Goal: Navigation & Orientation: Find specific page/section

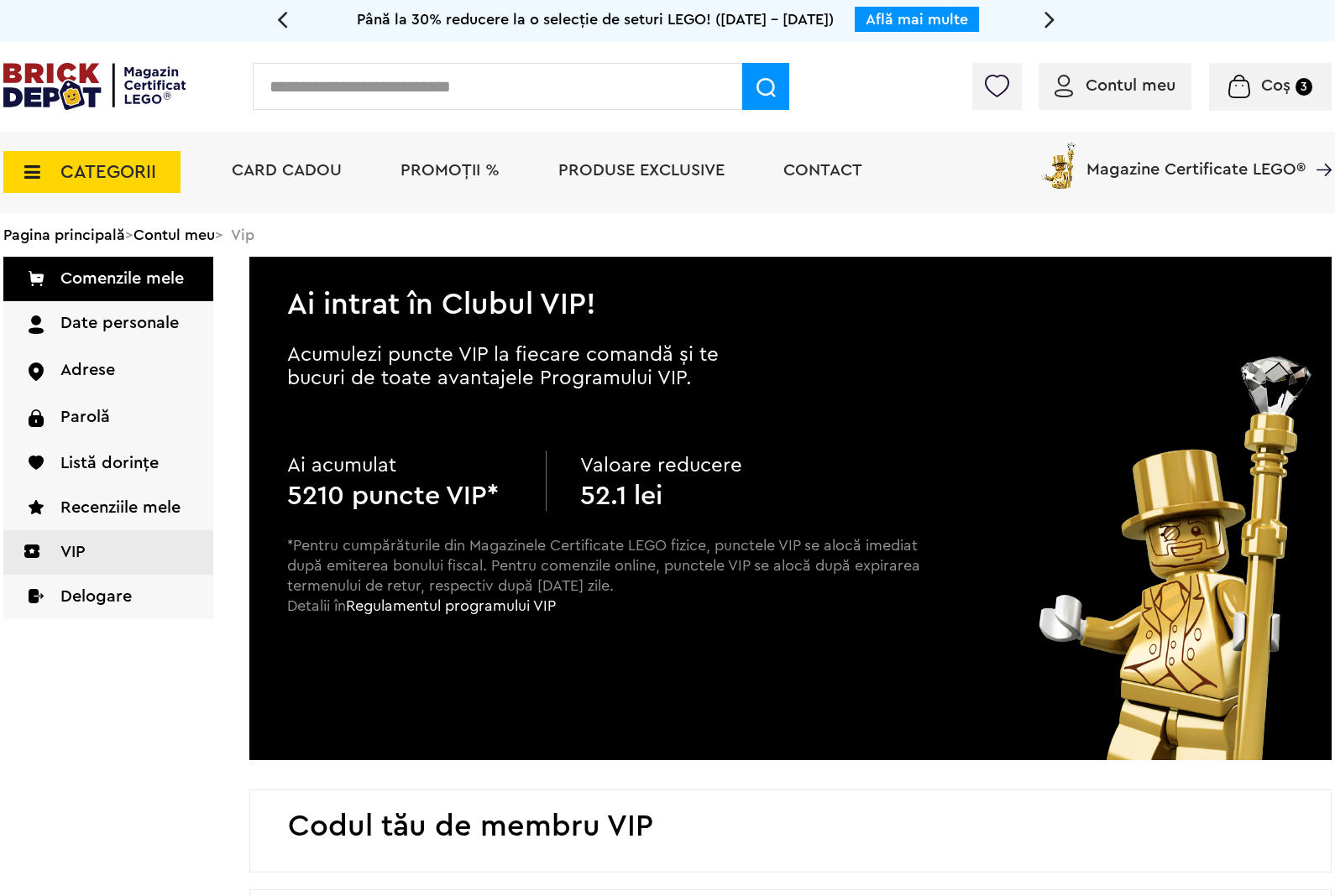
click at [131, 96] on img at bounding box center [94, 86] width 183 height 47
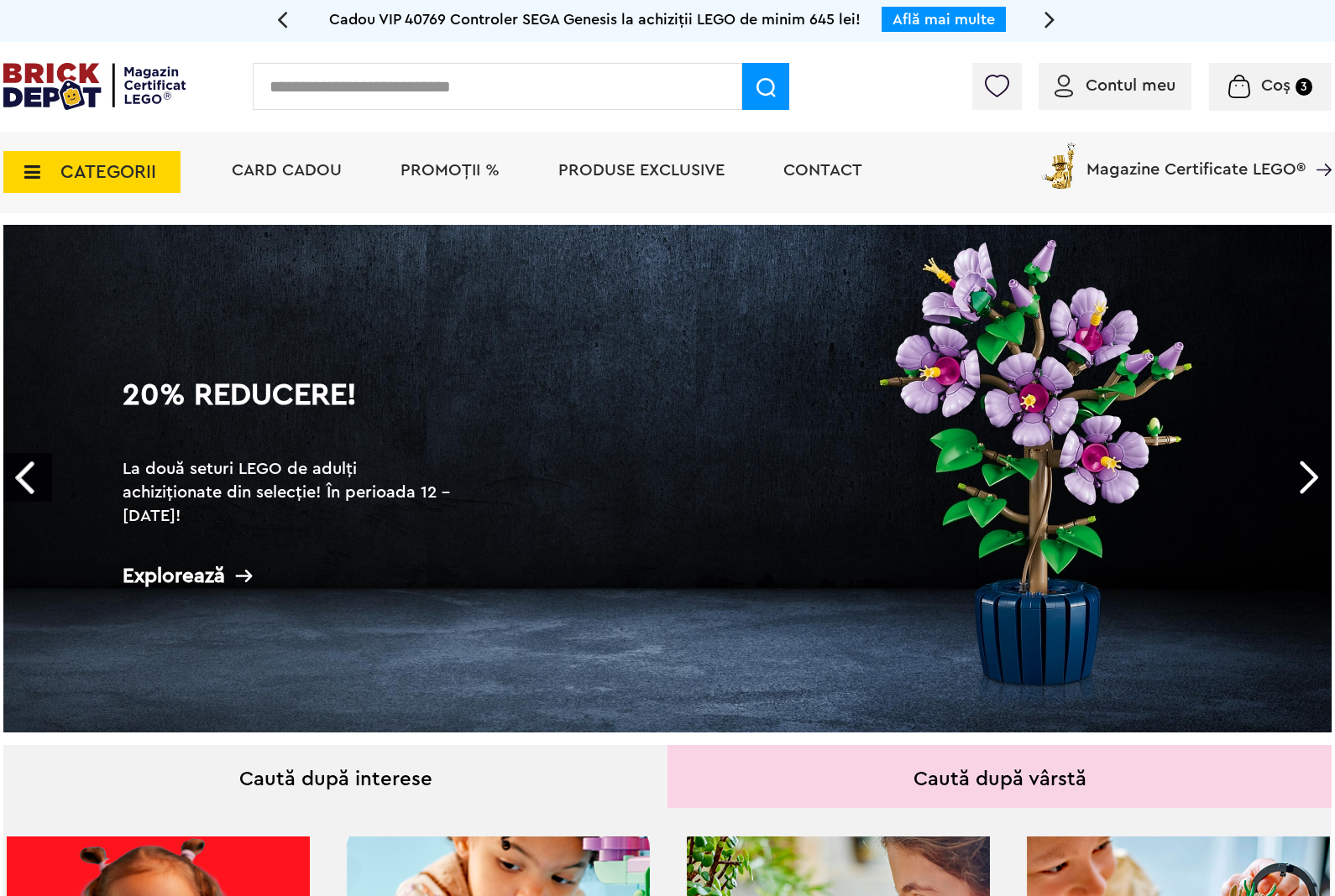
click at [1135, 169] on span "Magazine Certificate LEGO®" at bounding box center [1196, 159] width 219 height 39
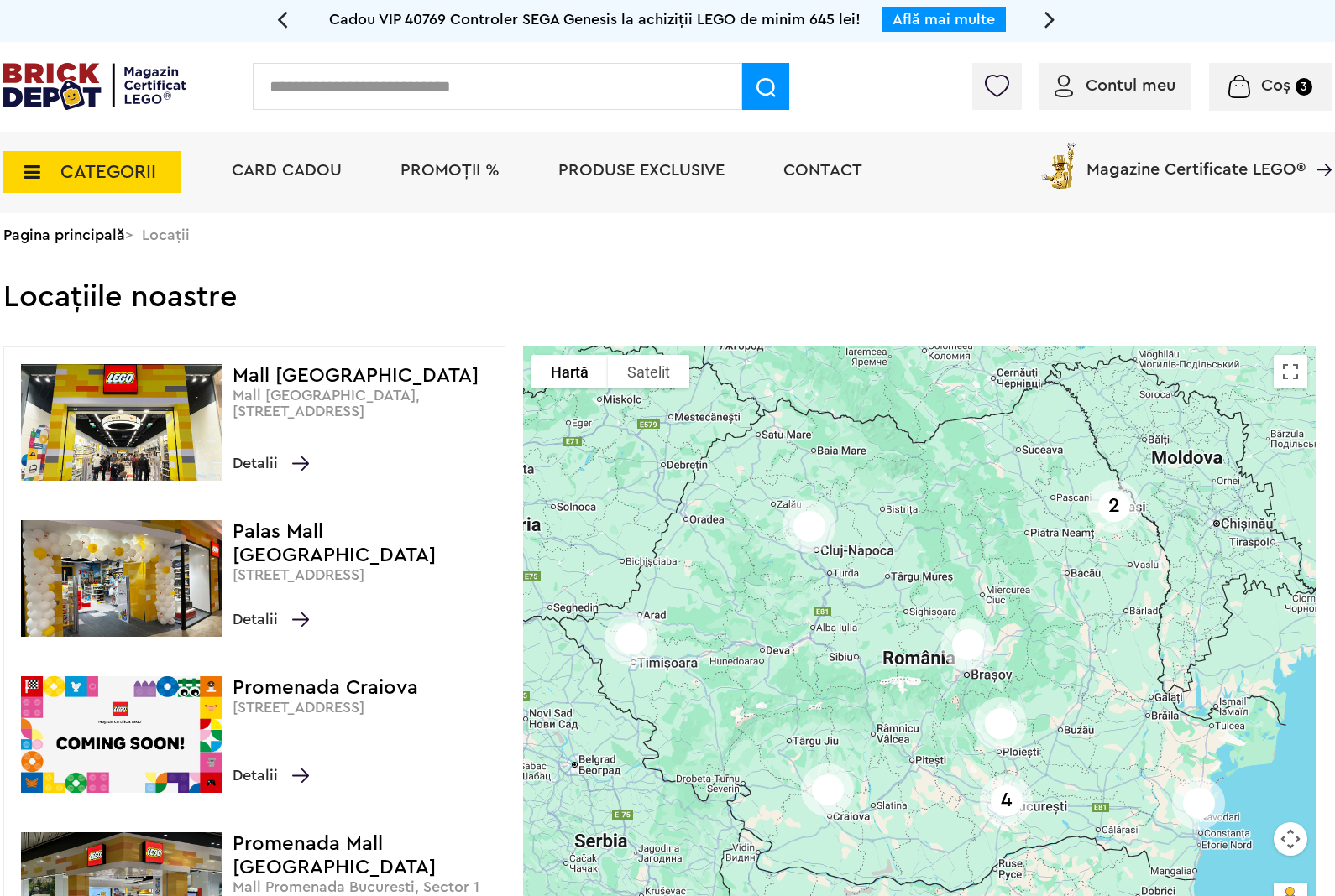
scroll to position [175, 0]
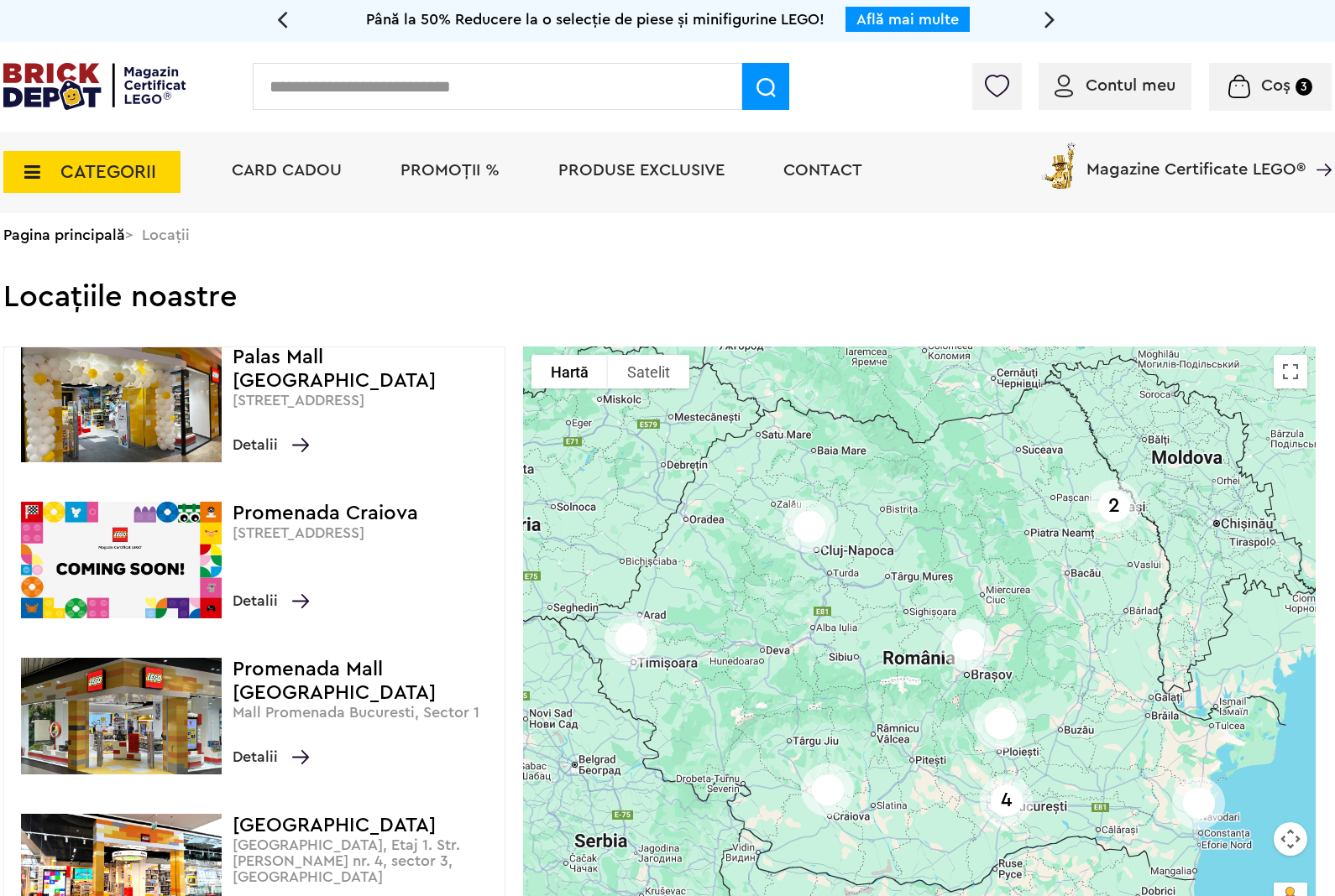
click at [392, 542] on p "[STREET_ADDRESS]" at bounding box center [363, 533] width 263 height 16
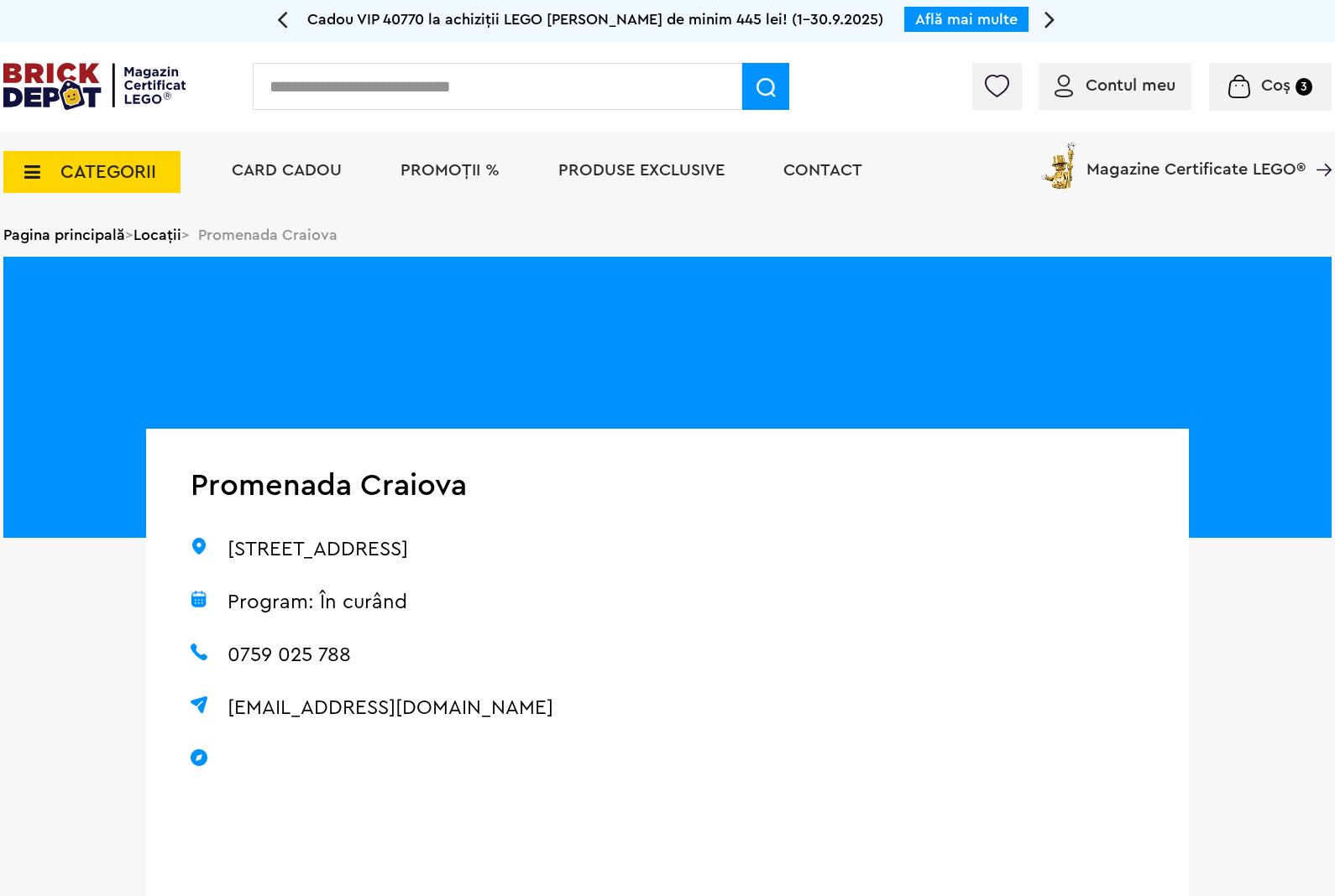
scroll to position [175, 0]
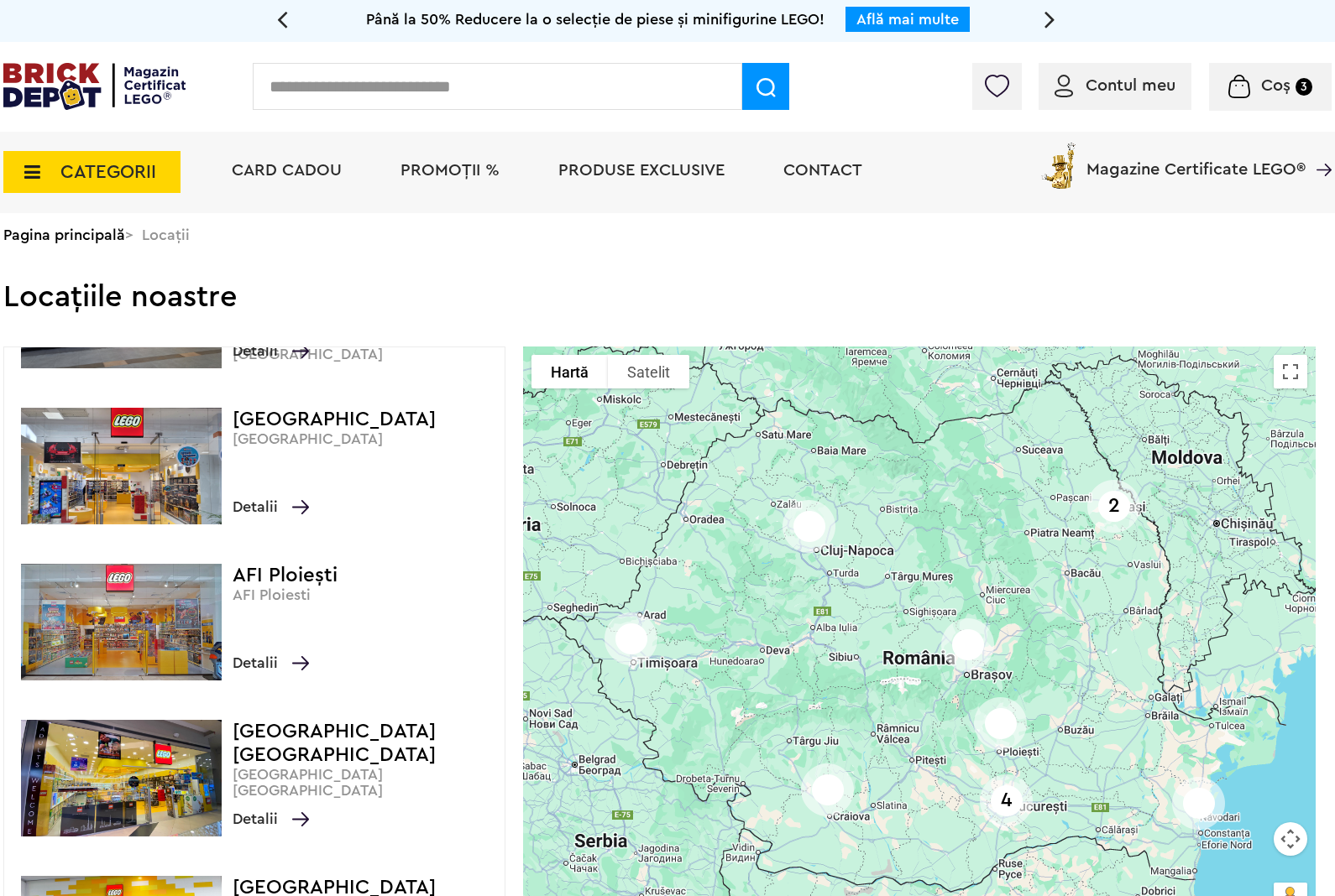
scroll to position [1223, 0]
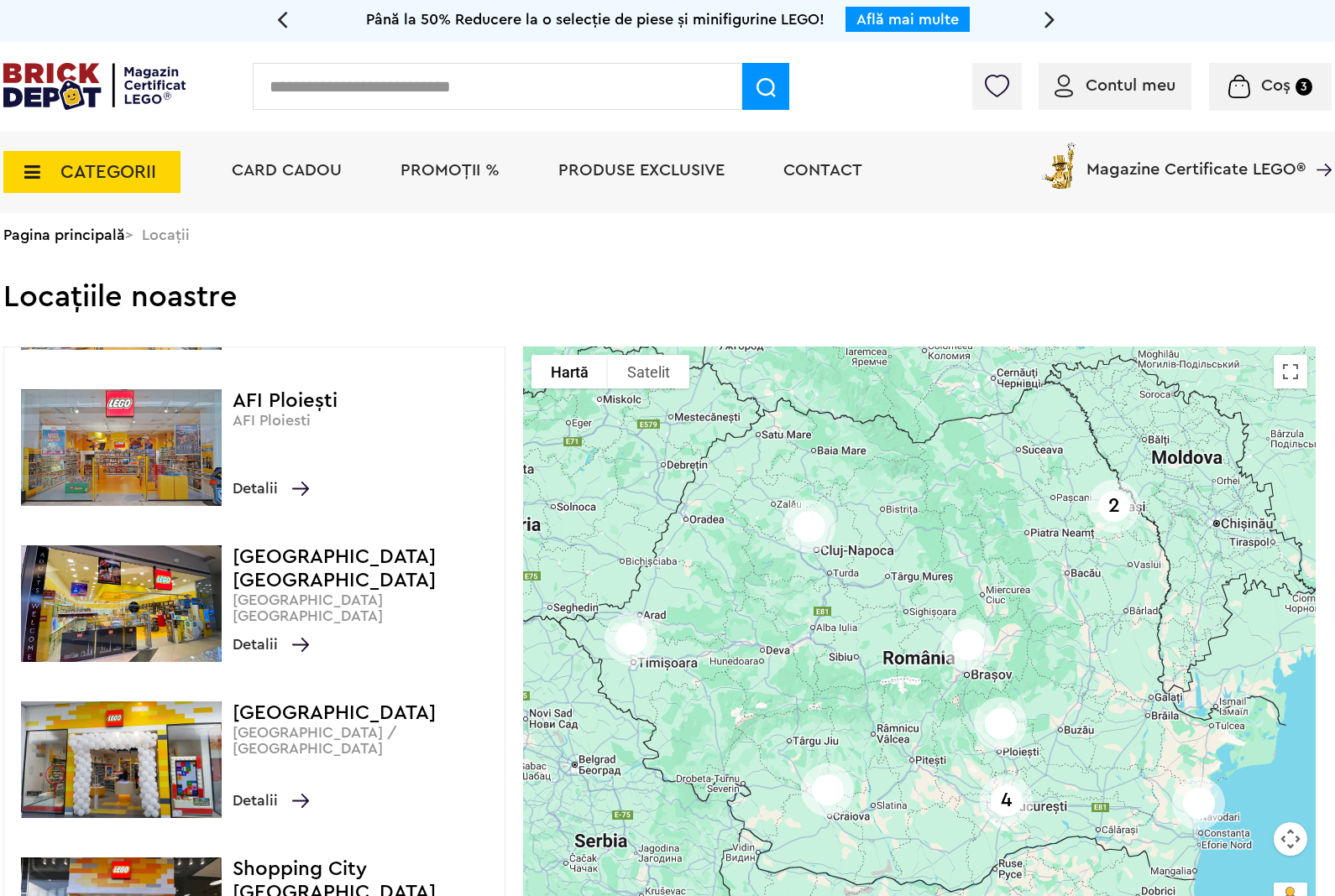
click at [352, 588] on h4 "Coresi Shopping Resort Brașov" at bounding box center [363, 569] width 263 height 47
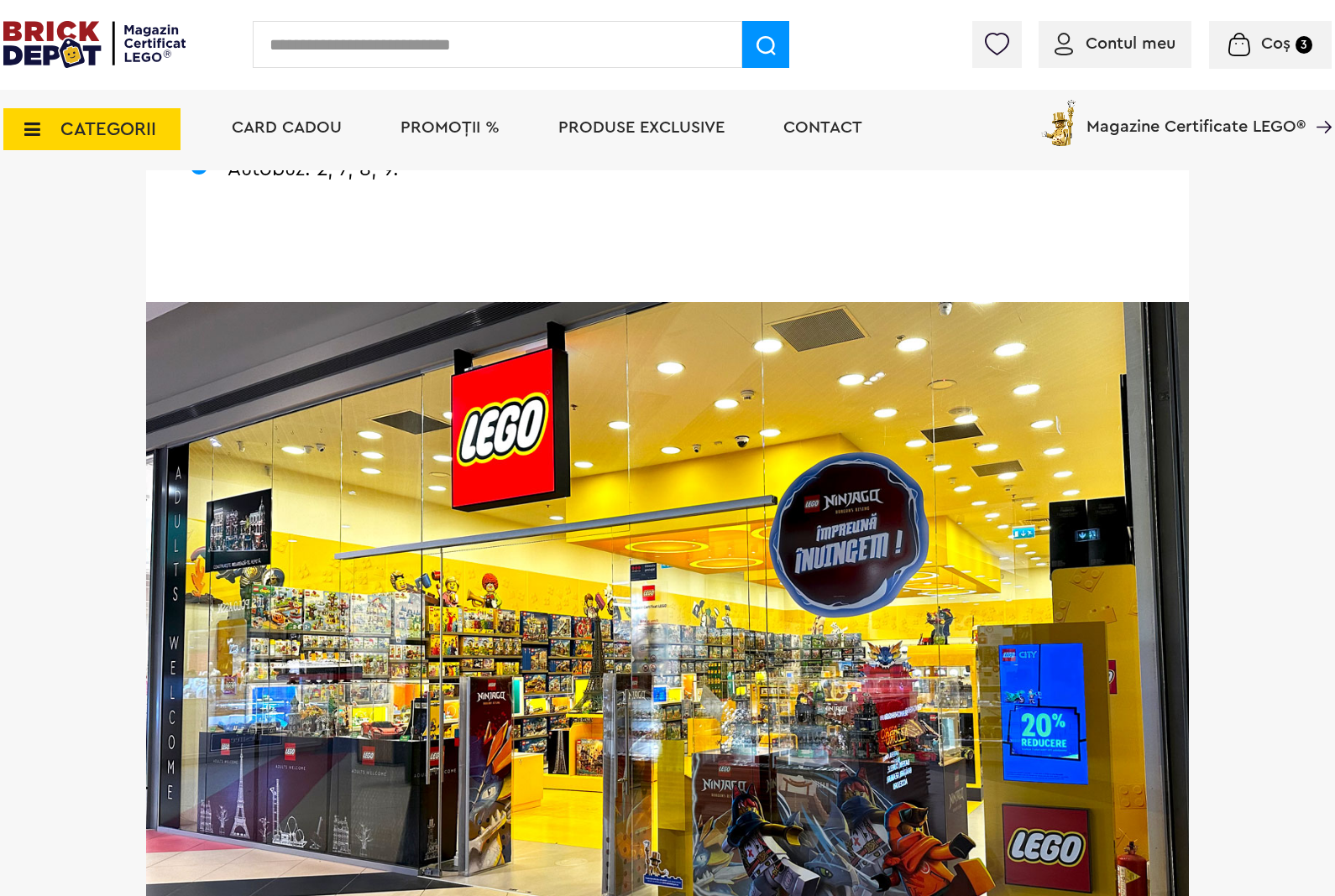
scroll to position [874, 0]
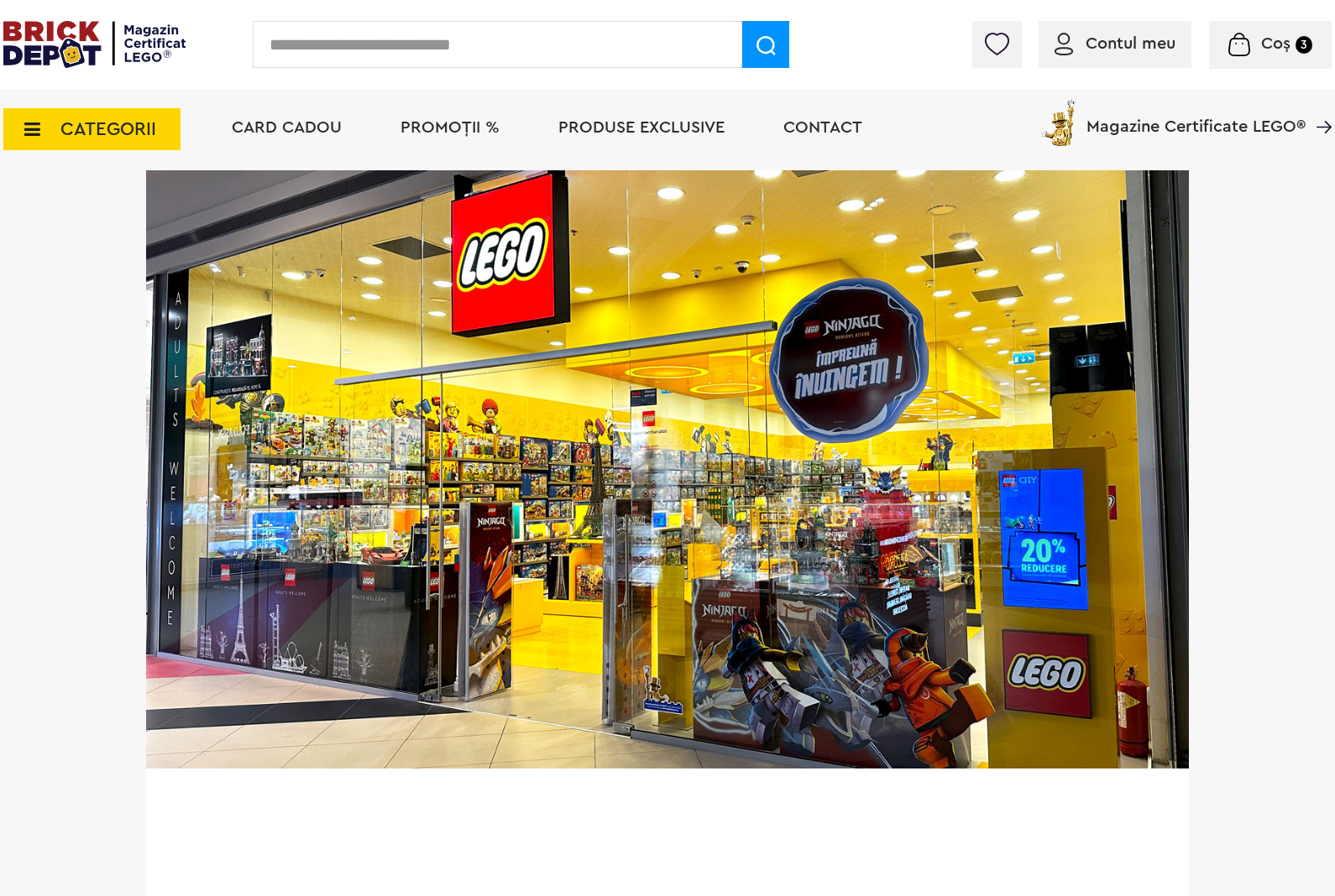
click at [102, 29] on img at bounding box center [94, 45] width 183 height 47
